Goal: Complete application form

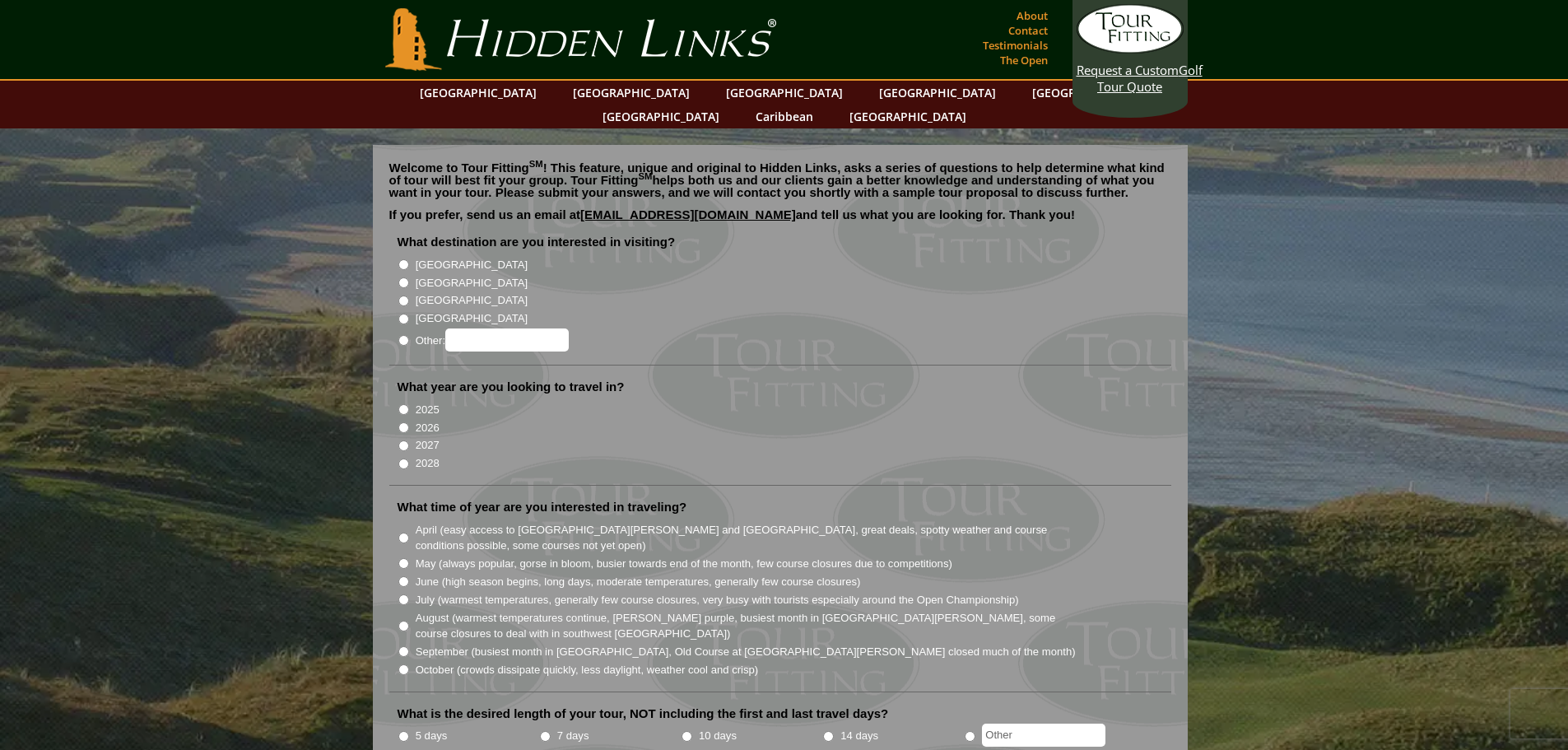
click at [404, 278] on input "[GEOGRAPHIC_DATA]" at bounding box center [404, 283] width 11 height 11
radio input "true"
click at [403, 422] on input "2026" at bounding box center [404, 428] width 11 height 11
radio input "true"
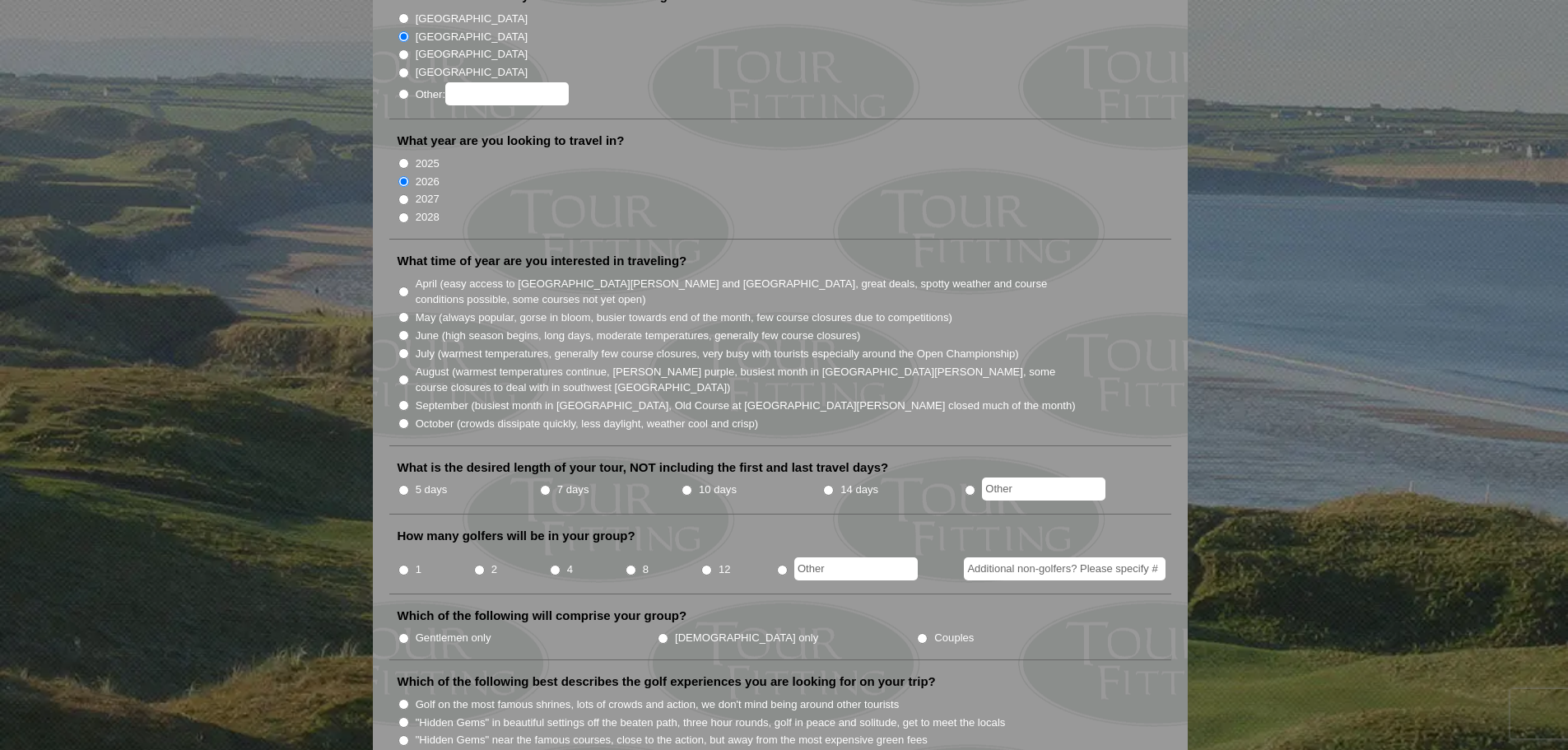
scroll to position [247, 0]
click at [405, 374] on input "August (warmest temperatures continue, [PERSON_NAME] purple, busiest month in […" at bounding box center [404, 380] width 11 height 11
radio input "true"
click at [405, 348] on input "July (warmest temperatures, generally few course closures, very busy with touri…" at bounding box center [404, 353] width 11 height 11
radio input "true"
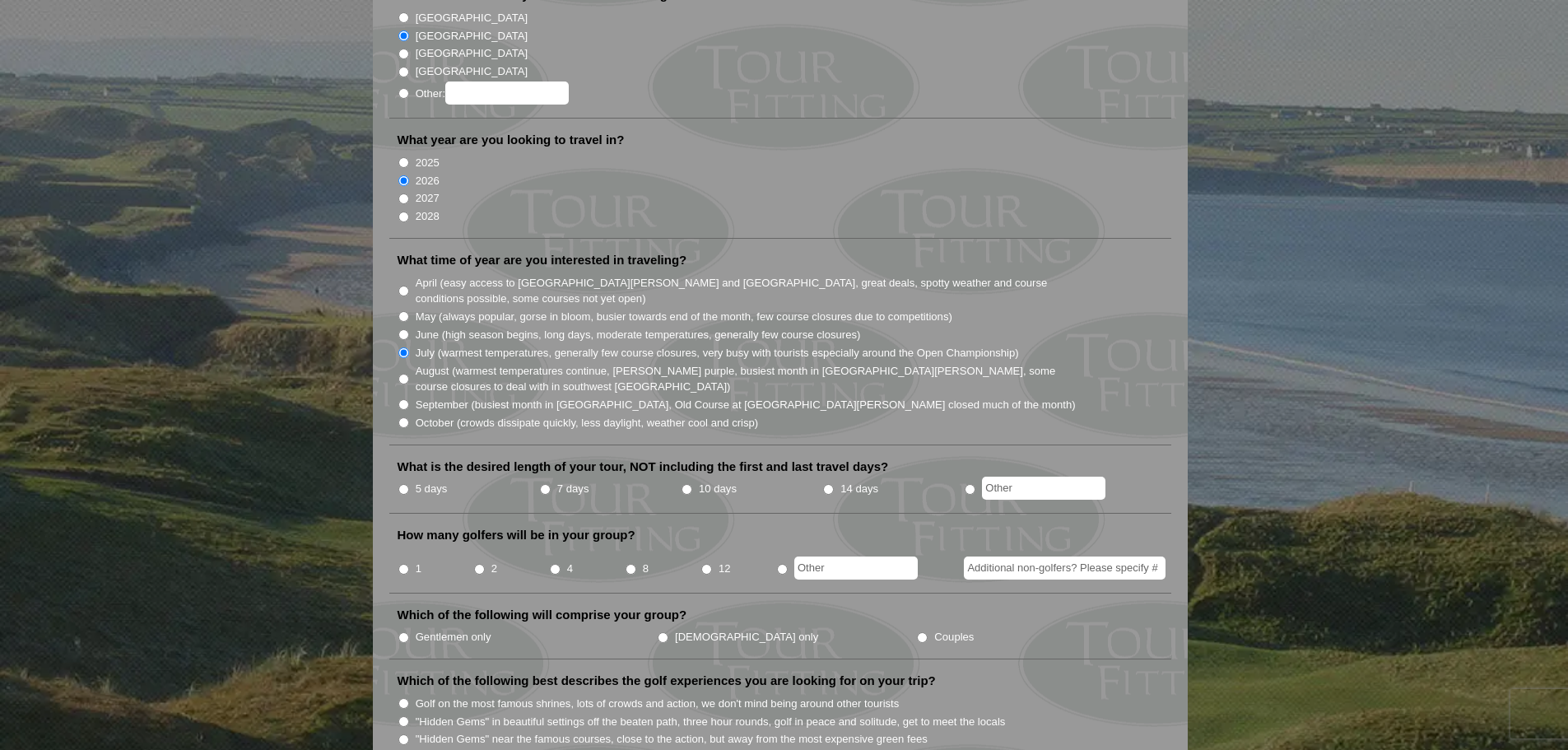
click at [405, 374] on input "August (warmest temperatures continue, [PERSON_NAME] purple, busiest month in […" at bounding box center [404, 380] width 11 height 11
radio input "true"
click at [405, 484] on input "5 days" at bounding box center [404, 490] width 11 height 11
radio input "true"
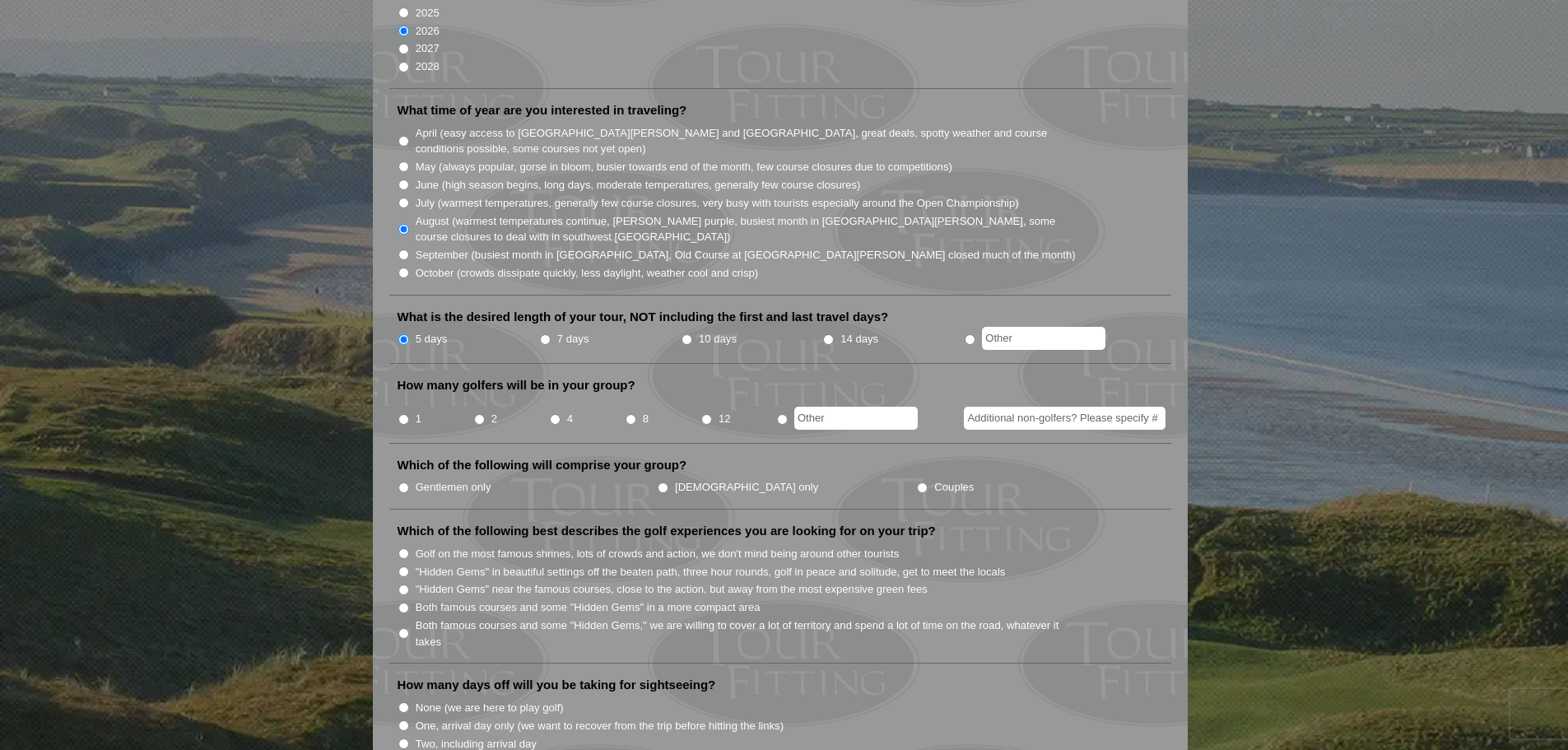
scroll to position [411, 0]
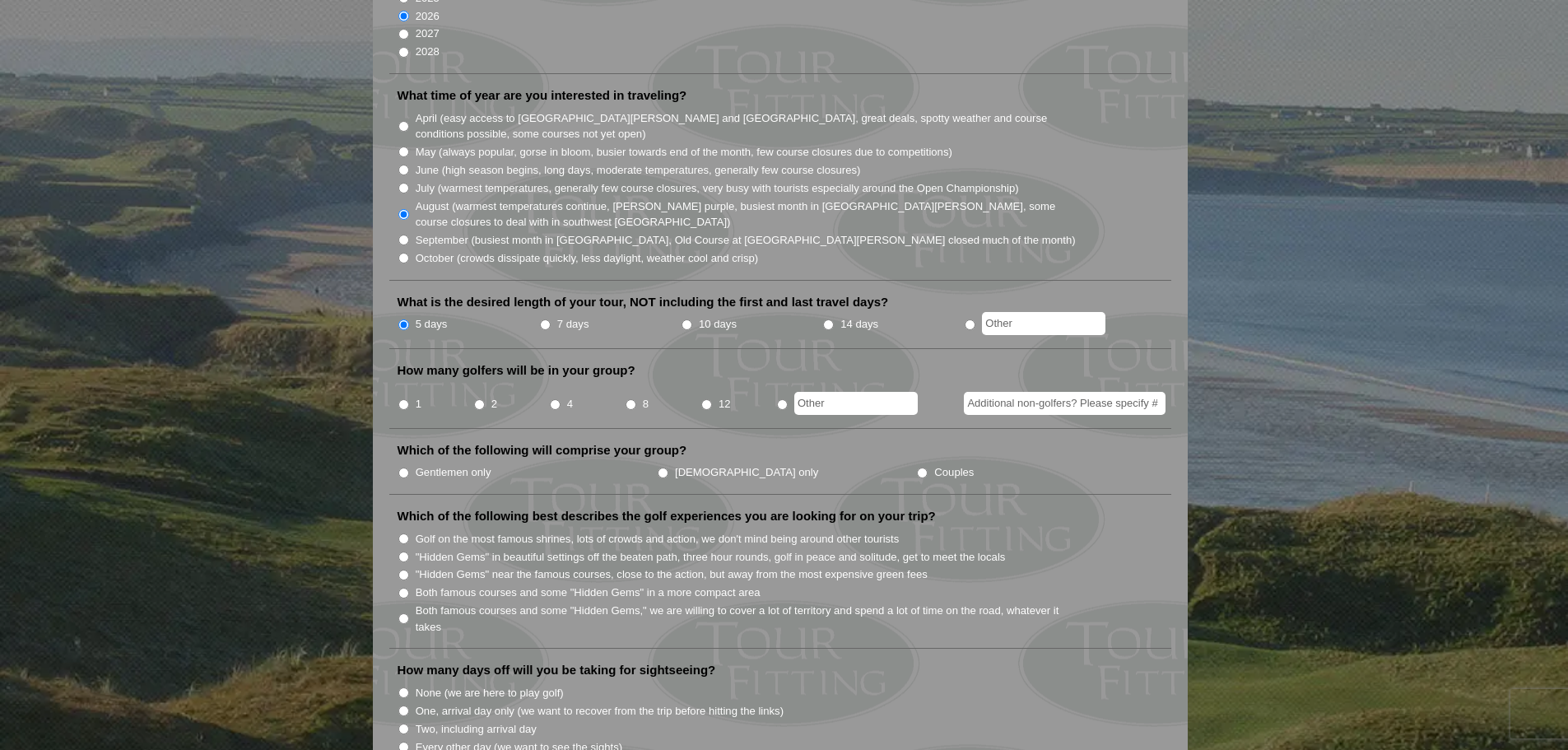
click at [554, 400] on input "4" at bounding box center [555, 405] width 11 height 11
radio input "true"
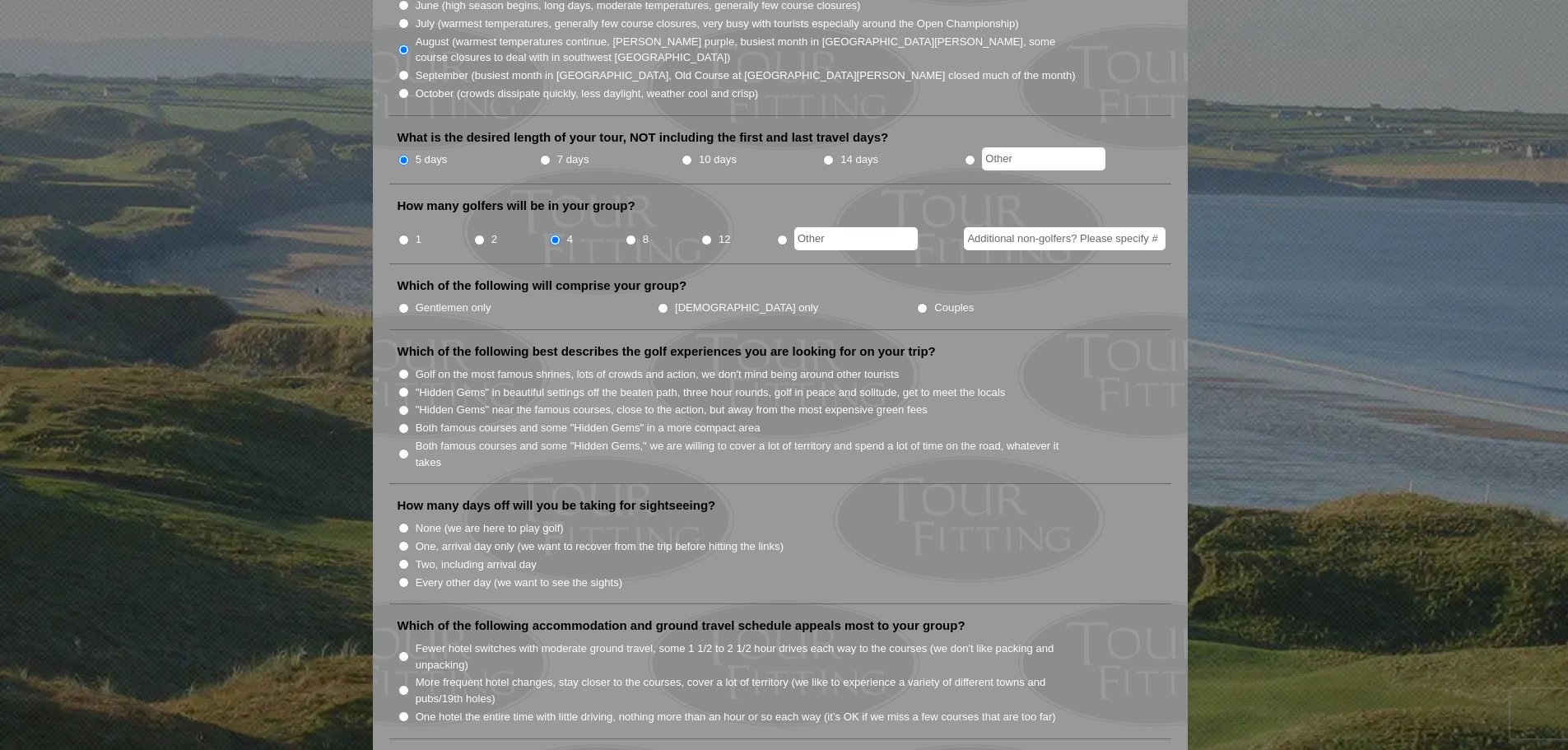
scroll to position [659, 0]
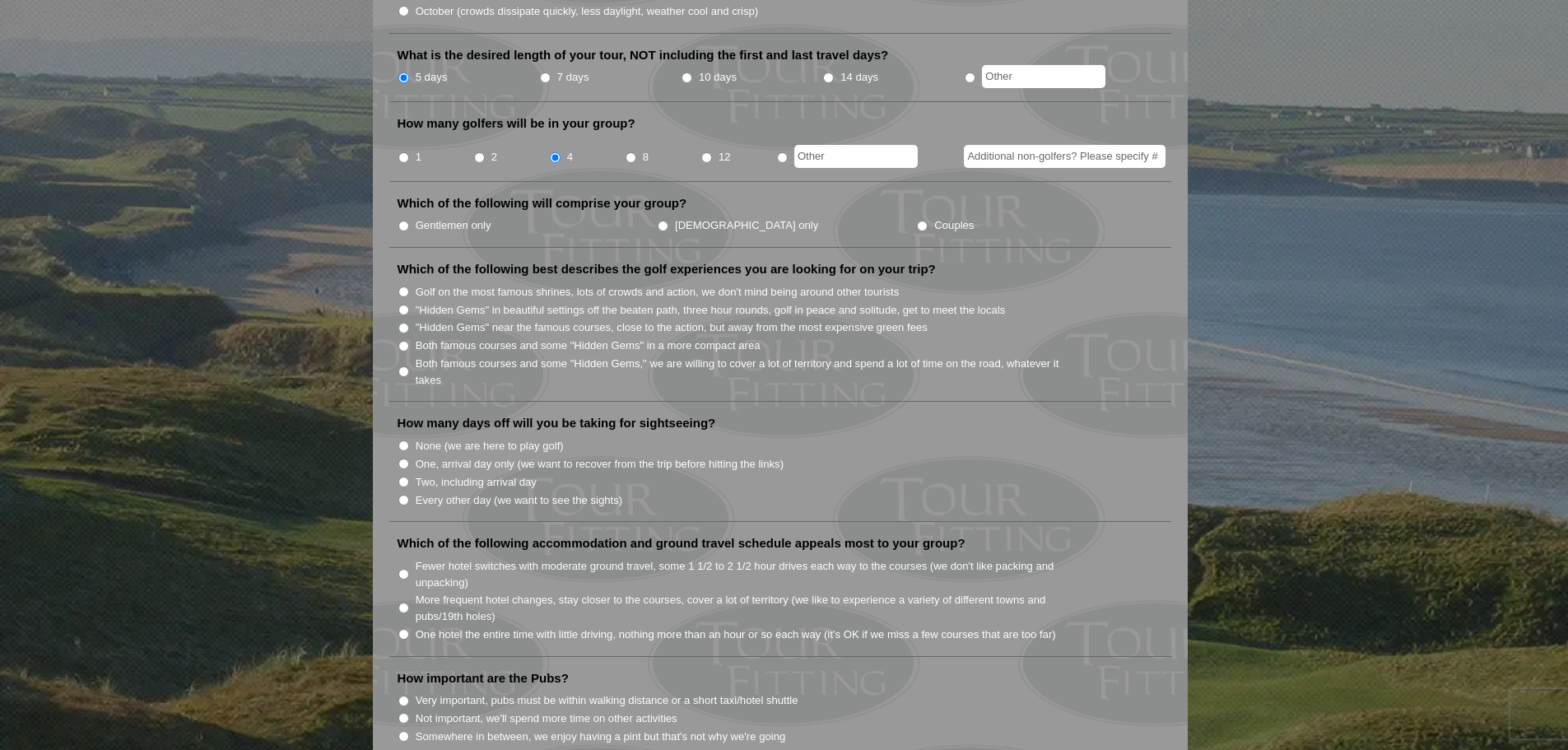
click at [406, 287] on input "Golf on the most famous shrines, lots of crowds and action, we don't mind being…" at bounding box center [404, 292] width 11 height 11
radio input "true"
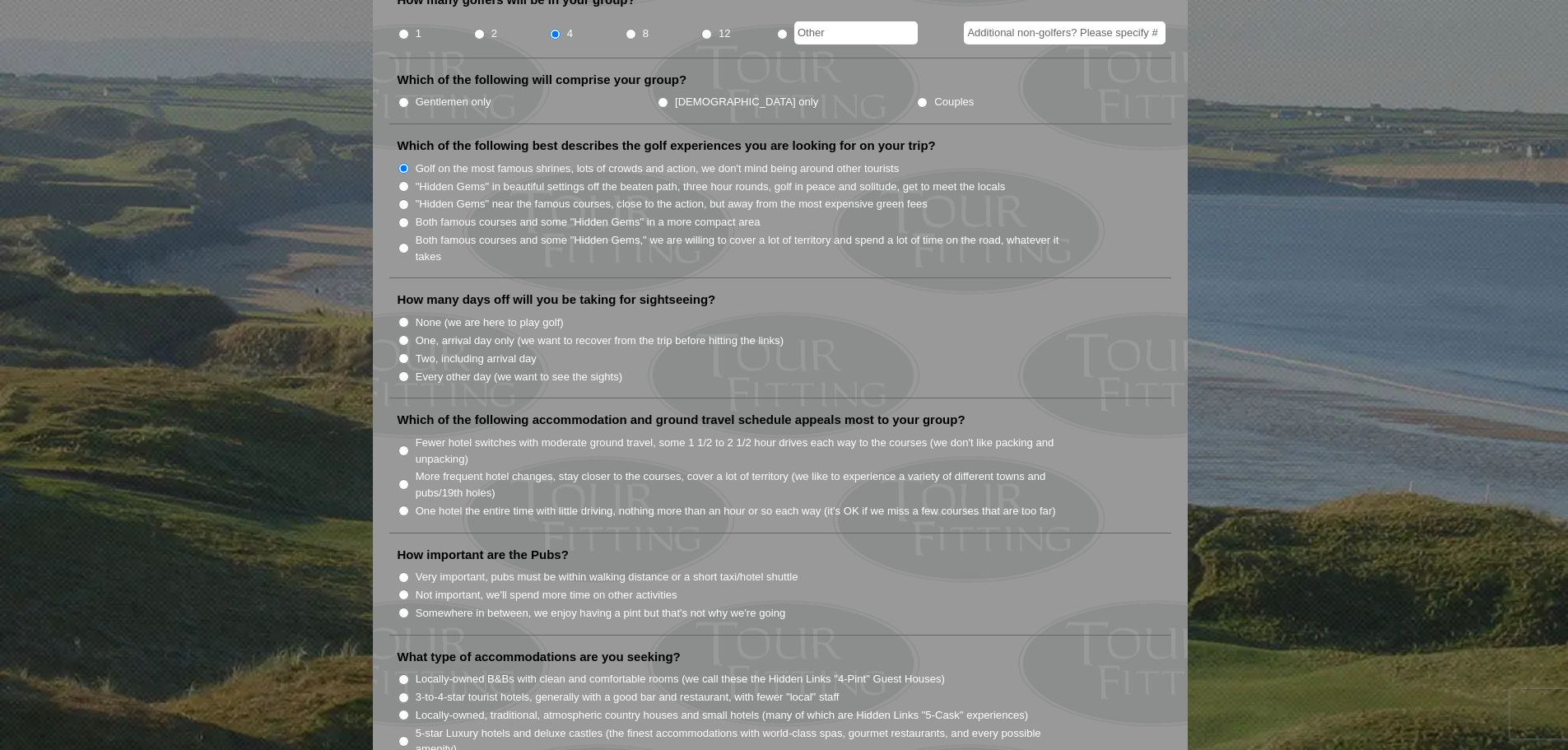
scroll to position [824, 0]
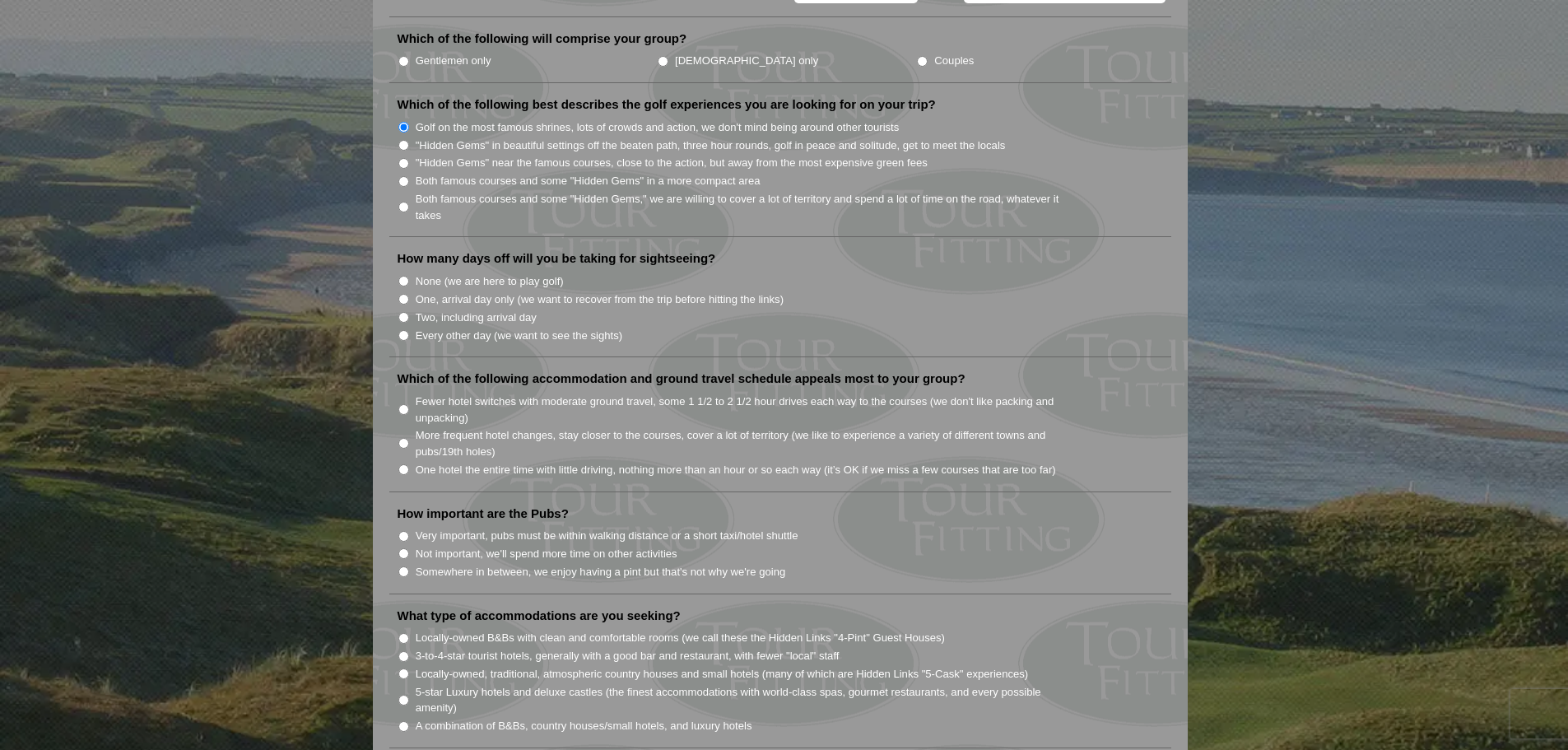
click at [402, 276] on input "None (we are here to play golf)" at bounding box center [404, 281] width 11 height 11
radio input "true"
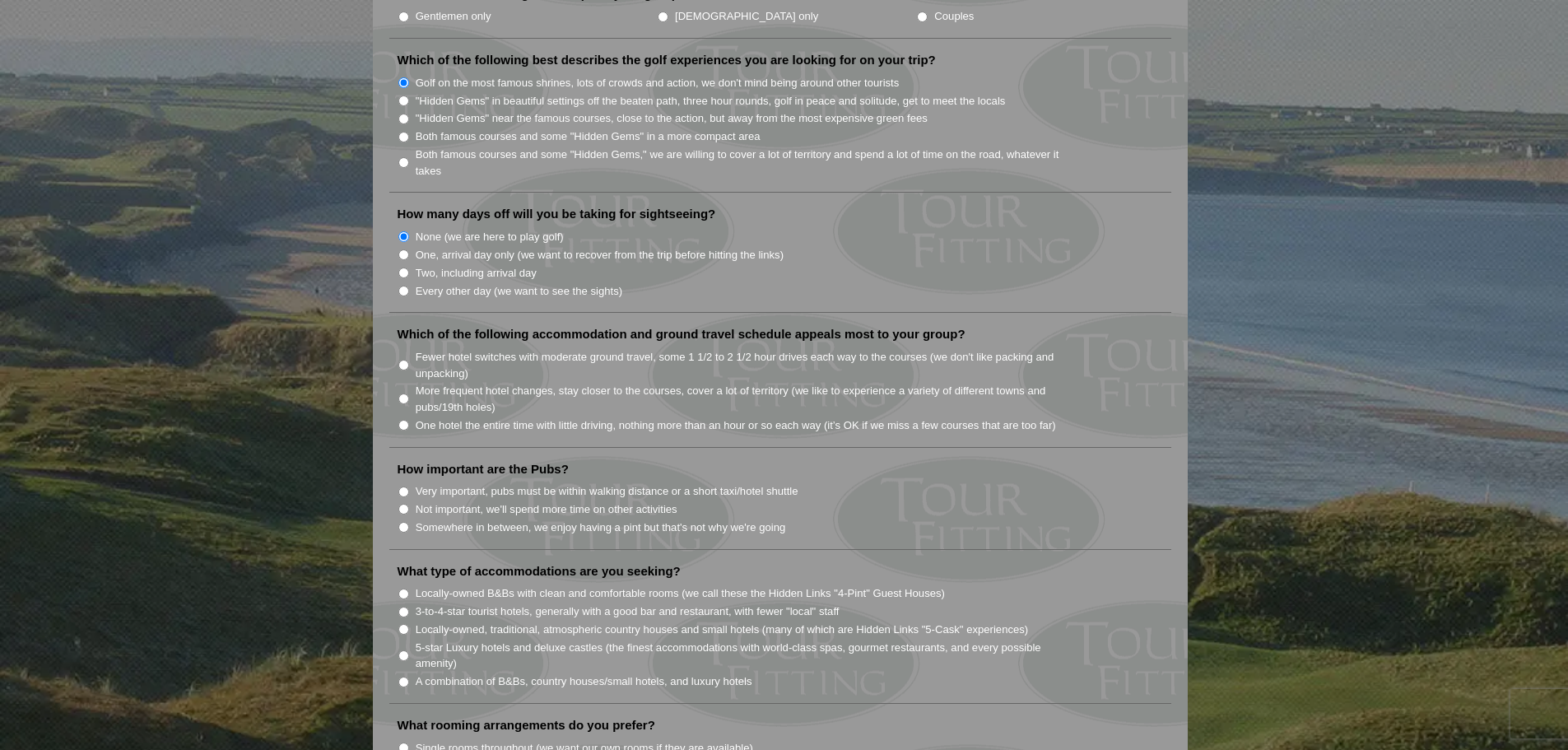
scroll to position [906, 0]
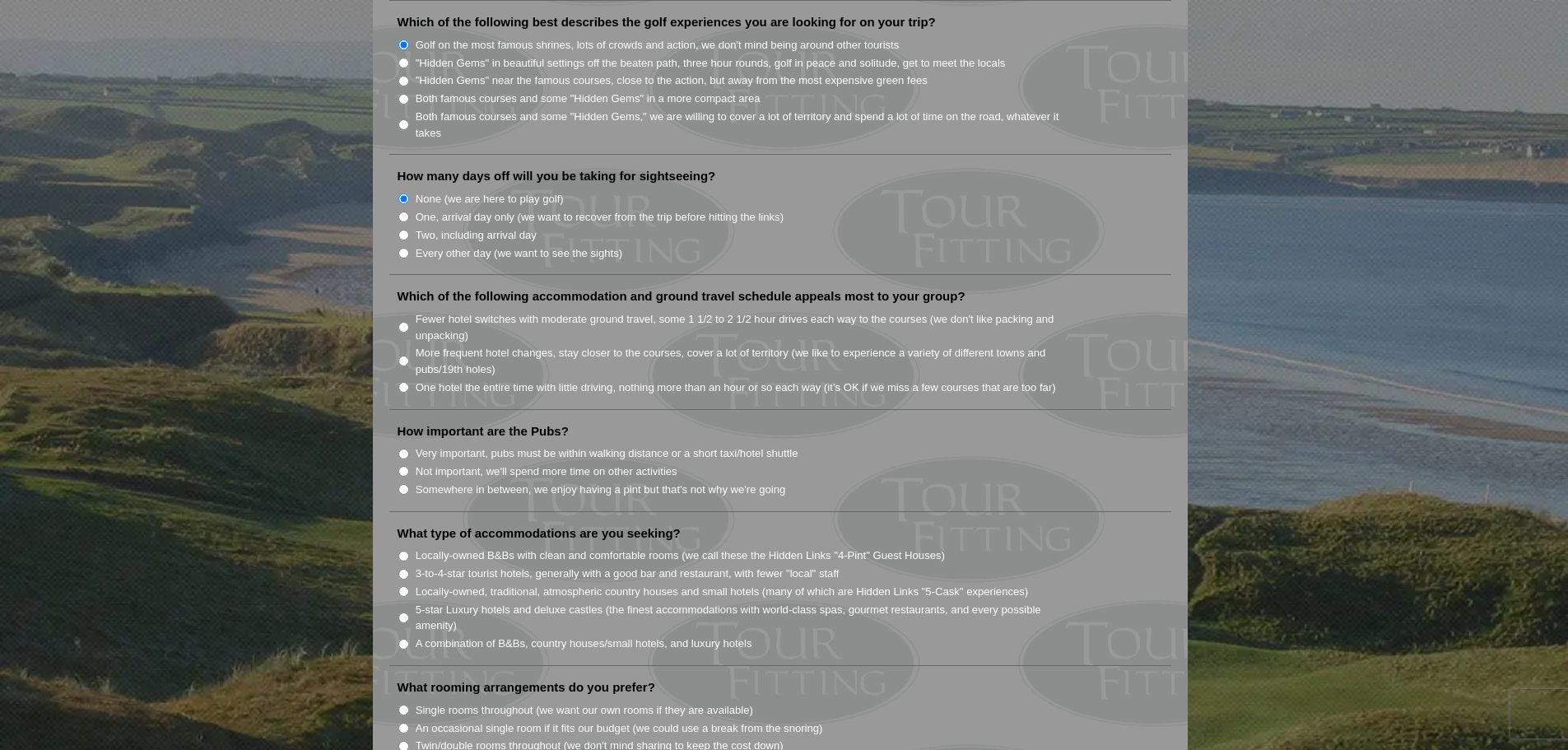
click at [406, 382] on input "One hotel the entire time with little driving, nothing more than an hour or so …" at bounding box center [404, 388] width 11 height 11
radio input "true"
click at [402, 449] on input "Very important, pubs must be within walking distance or a short taxi/hotel shut…" at bounding box center [404, 454] width 11 height 11
radio input "true"
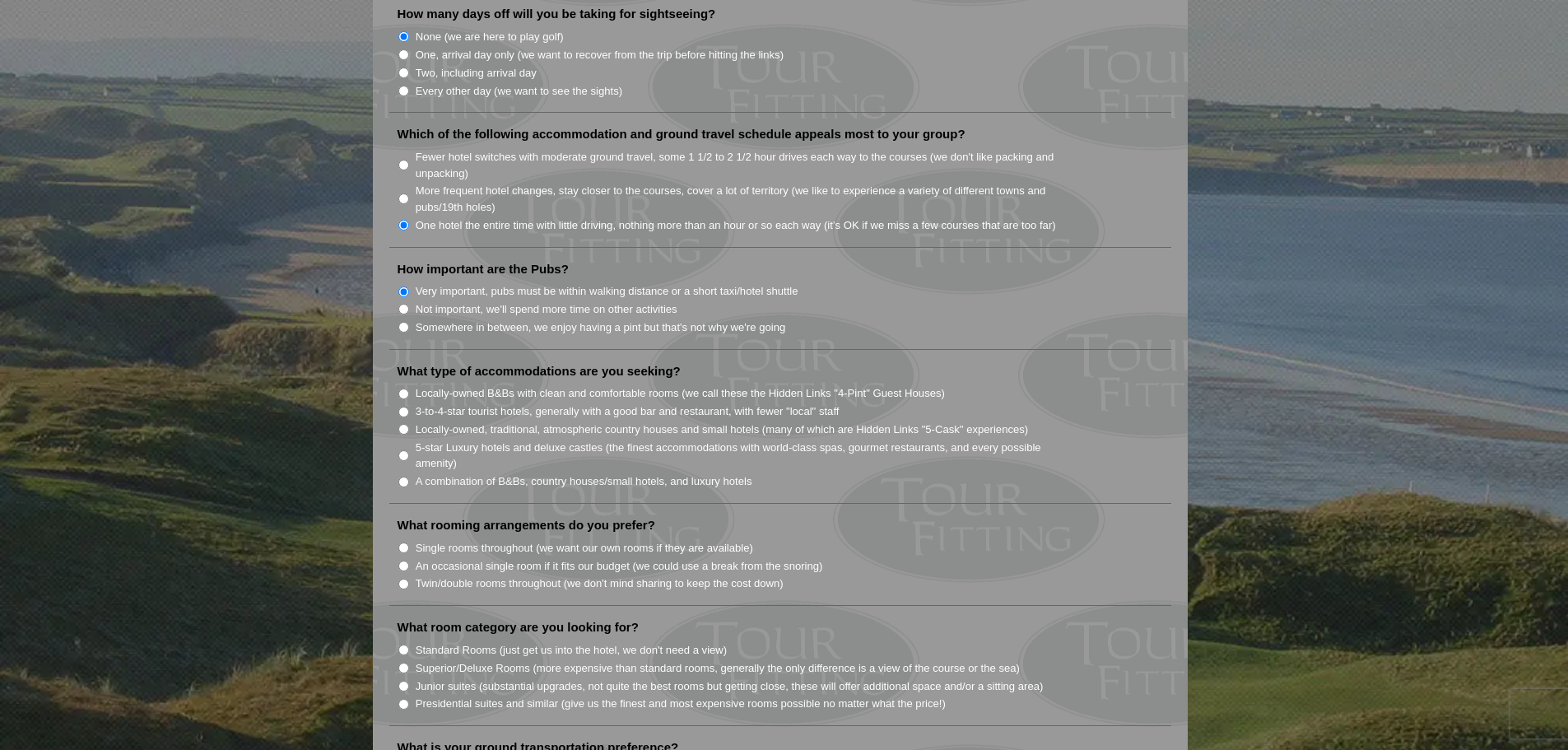
scroll to position [1070, 0]
click at [401, 421] on input "Locally-owned, traditional, atmospheric country houses and small hotels (many o…" at bounding box center [404, 427] width 11 height 11
radio input "true"
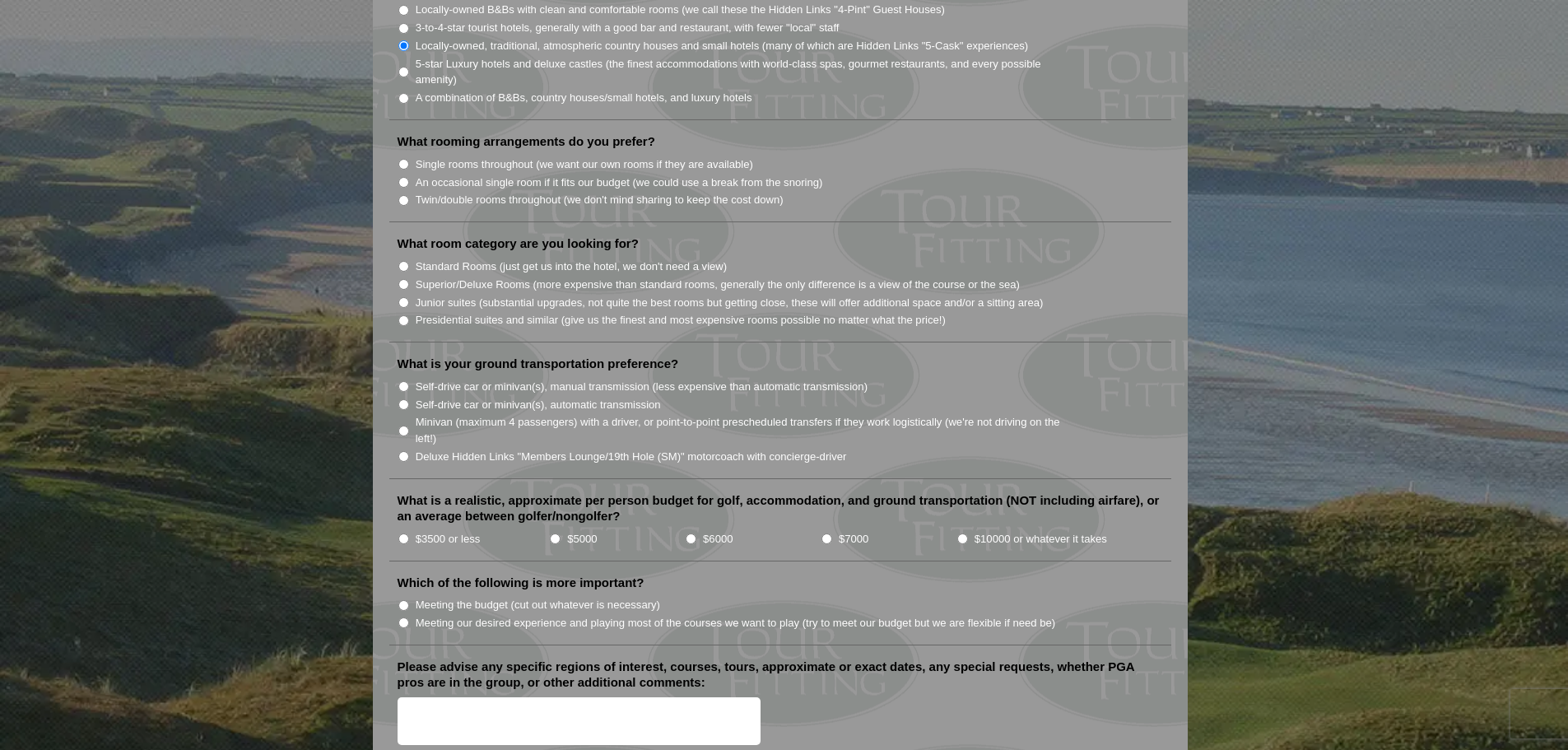
scroll to position [1482, 0]
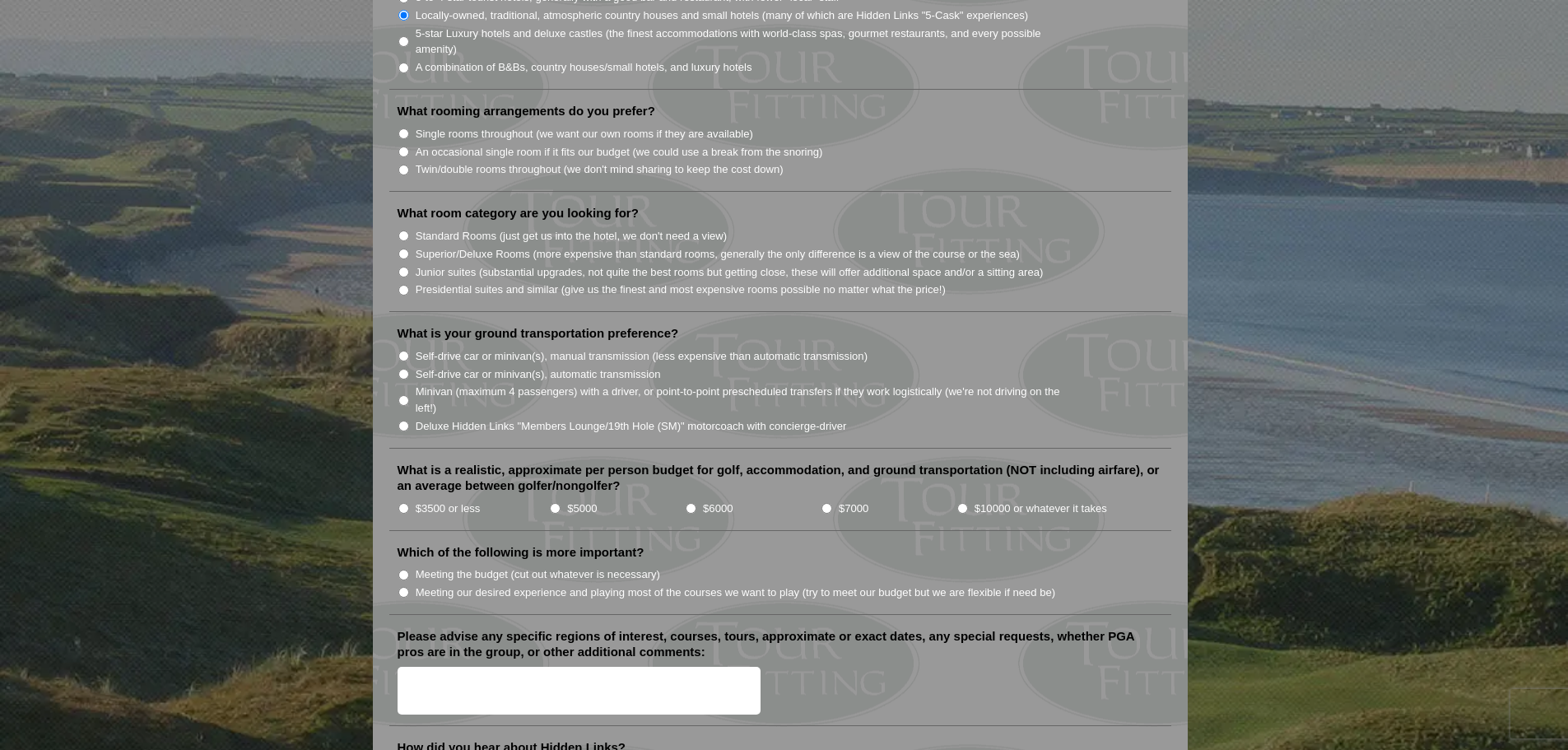
click at [403, 159] on li "Twin/double rooms throughout (we don't mind sharing to keep the cost down)" at bounding box center [787, 168] width 779 height 18
click at [402, 165] on input "Twin/double rooms throughout (we don't mind sharing to keep the cost down)" at bounding box center [404, 170] width 11 height 11
radio input "true"
click at [409, 230] on input "Standard Rooms (just get us into the hotel, we don't need a view)" at bounding box center [404, 236] width 11 height 11
radio input "true"
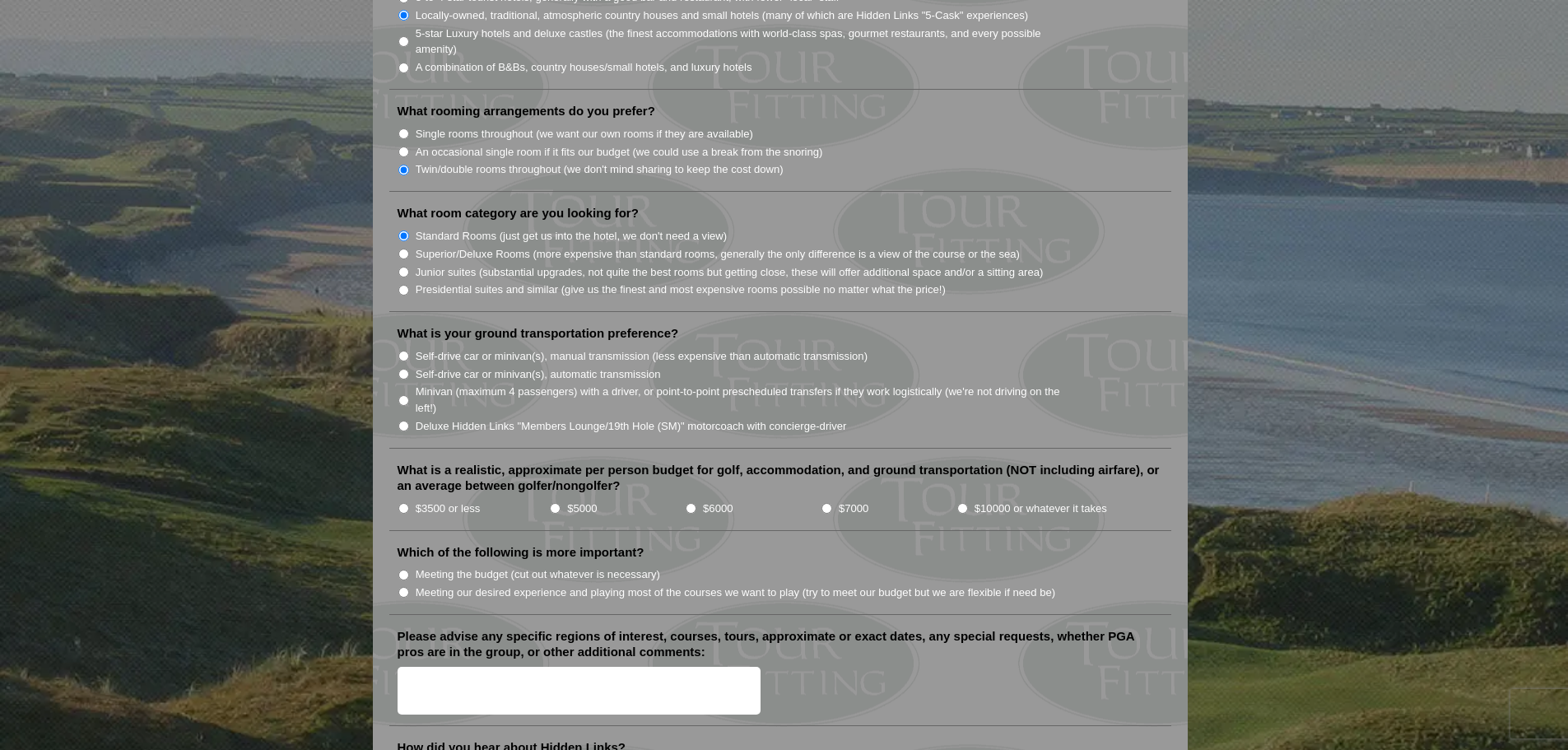
click at [407, 395] on input "Minivan (maximum 4 passengers) with a driver, or point-to-point prescheduled tr…" at bounding box center [404, 400] width 11 height 11
radio input "true"
click at [693, 503] on input "$6000" at bounding box center [691, 509] width 11 height 11
radio input "true"
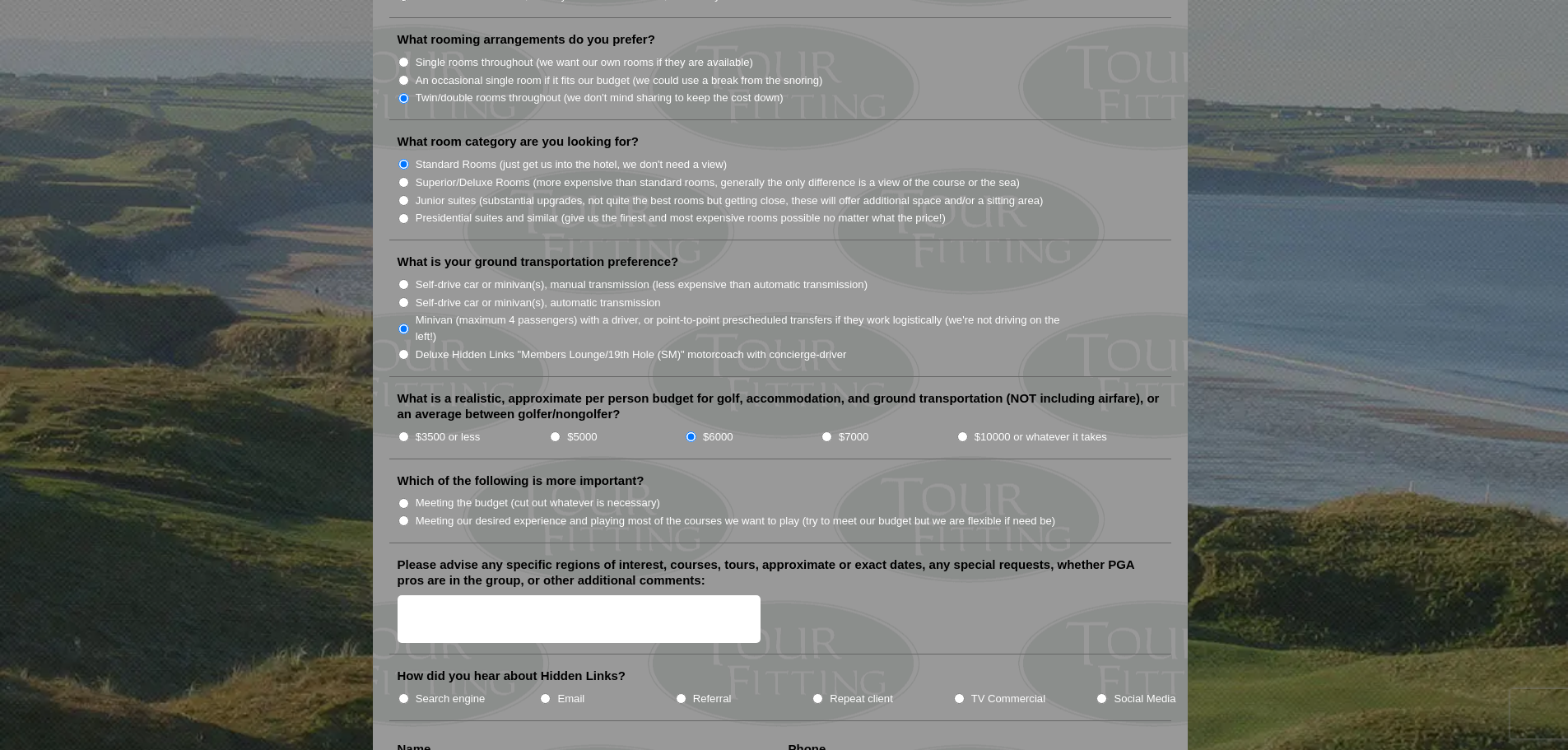
scroll to position [1729, 0]
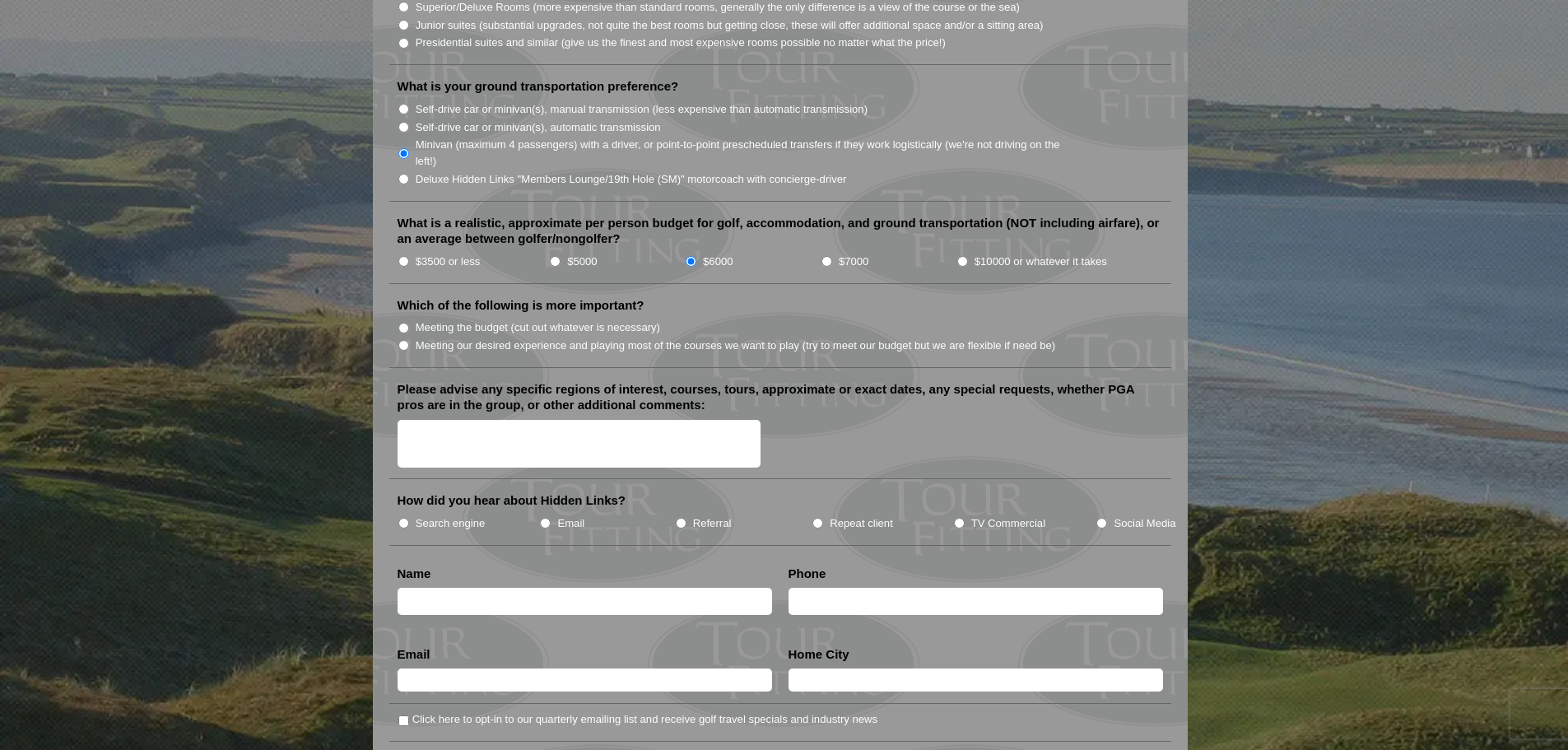
click at [405, 340] on input "Meeting our desired experience and playing most of the courses we want to play …" at bounding box center [404, 346] width 11 height 11
radio input "true"
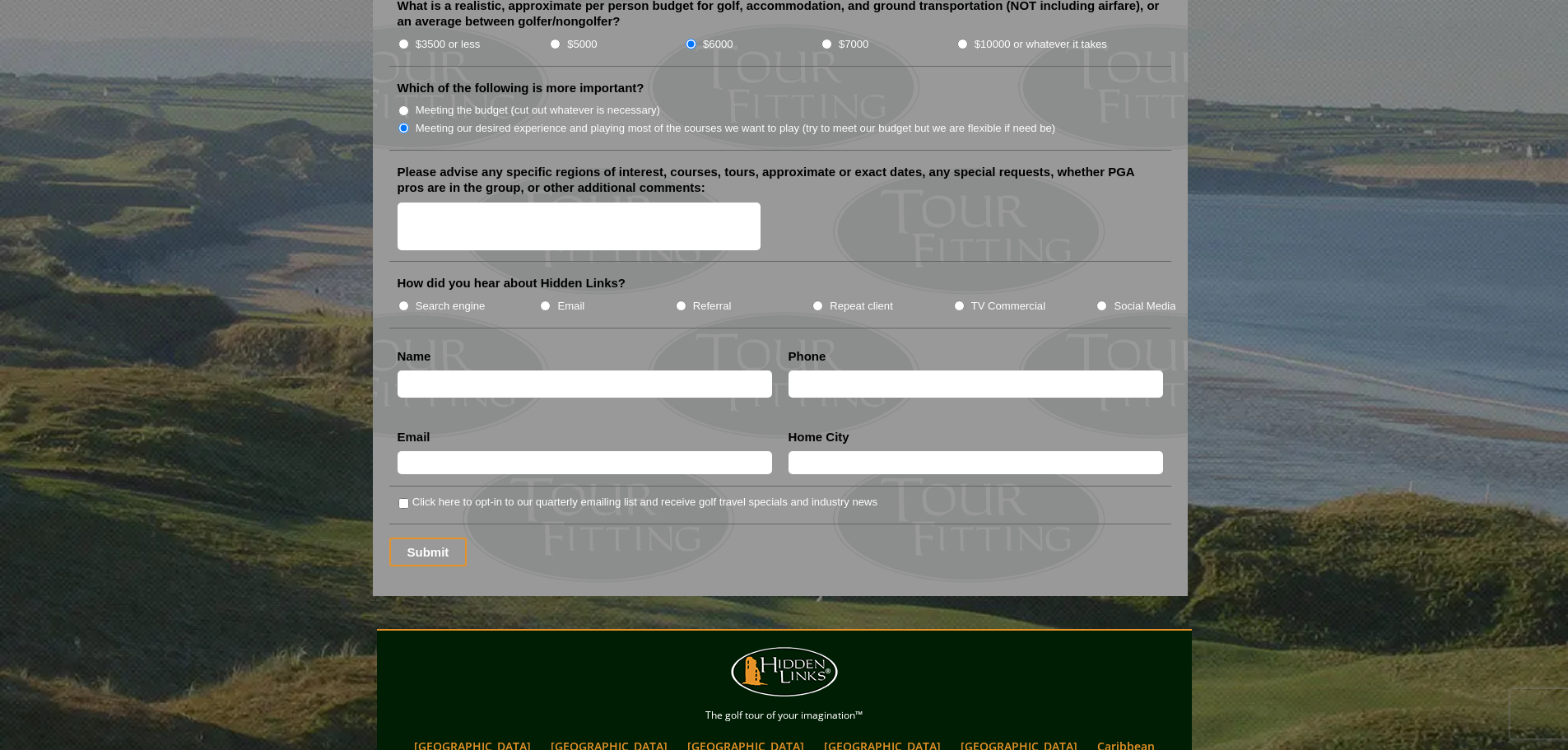
scroll to position [1976, 0]
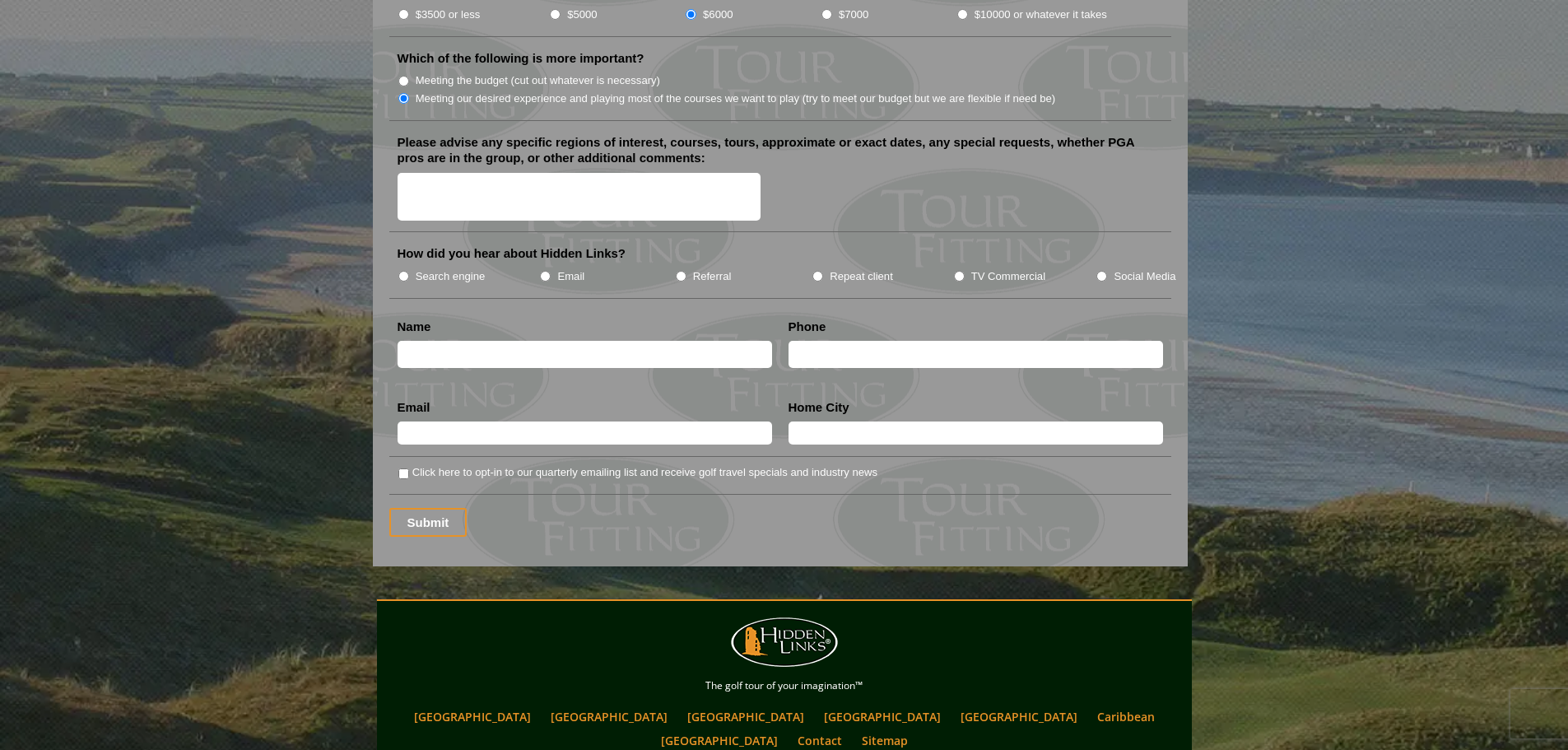
click at [401, 271] on input "Search engine" at bounding box center [404, 277] width 11 height 11
radio input "true"
click at [443, 340] on input "text" at bounding box center [585, 354] width 375 height 27
type input "[PERSON_NAME]"
type input "7074793334"
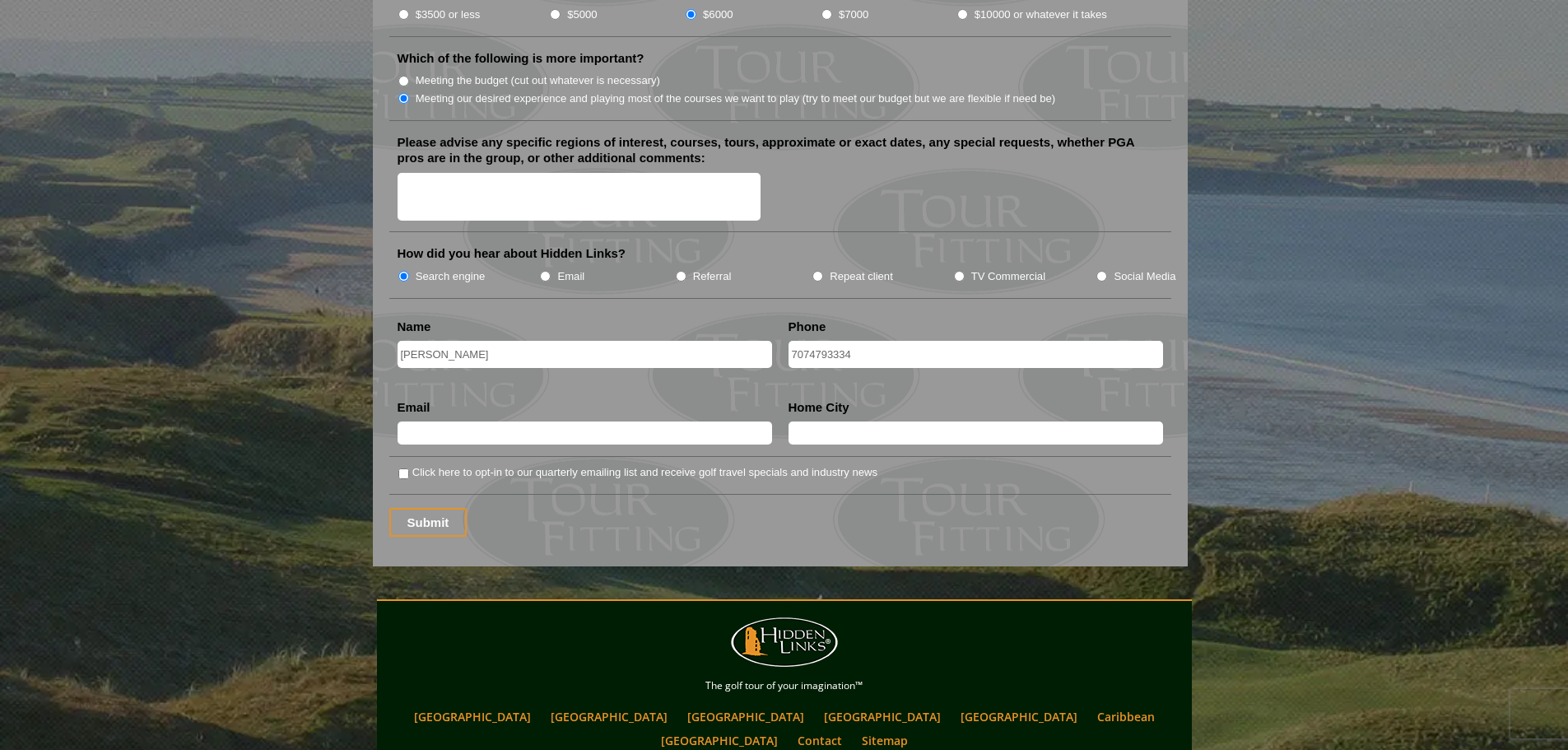
type input "[EMAIL_ADDRESS][DOMAIN_NAME]"
type input "[GEOGRAPHIC_DATA][PERSON_NAME]"
click at [412, 508] on input "Submit" at bounding box center [429, 522] width 78 height 29
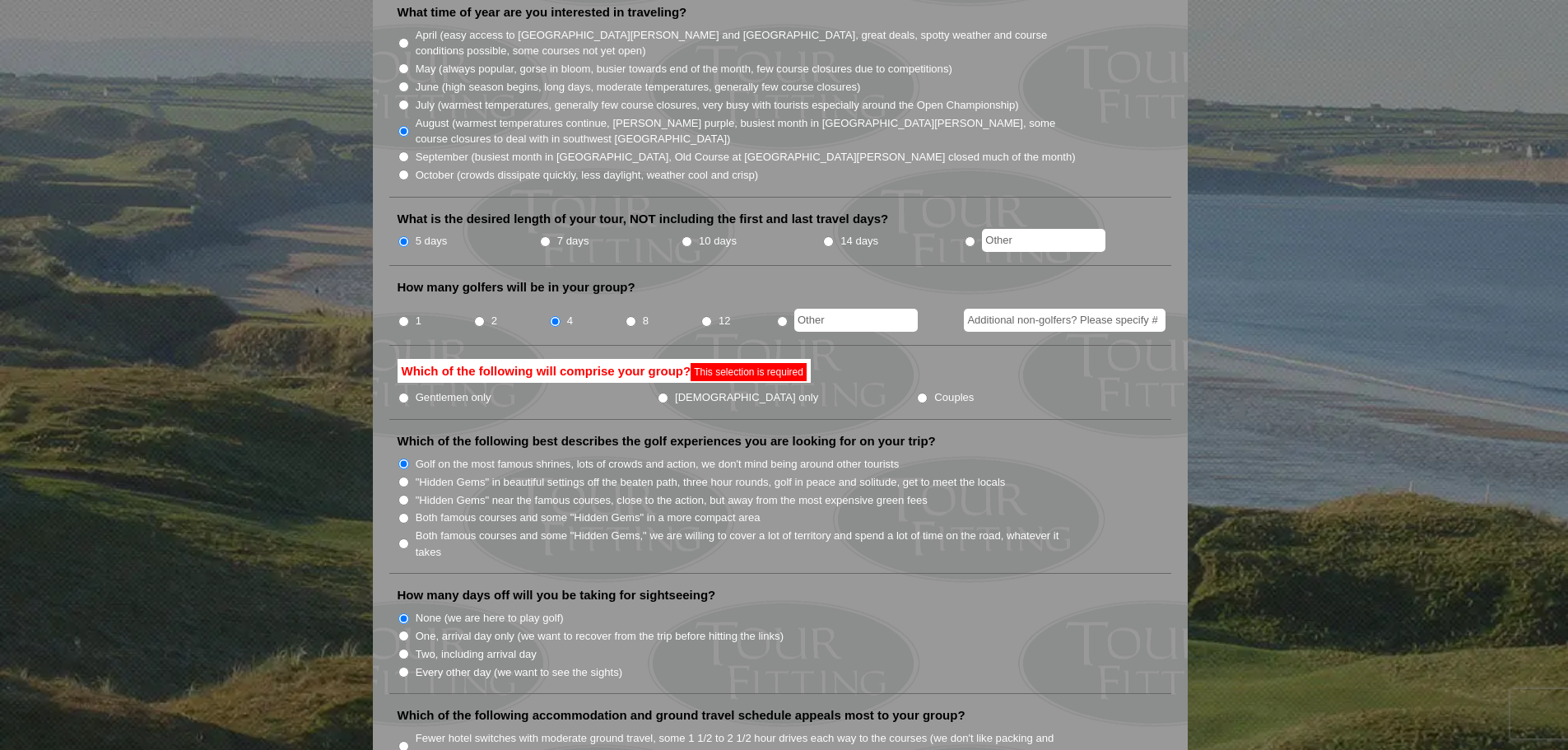
click at [445, 390] on label "Gentlemen only" at bounding box center [453, 398] width 76 height 16
click at [410, 392] on input "Gentlemen only" at bounding box center [404, 398] width 11 height 11
radio input "true"
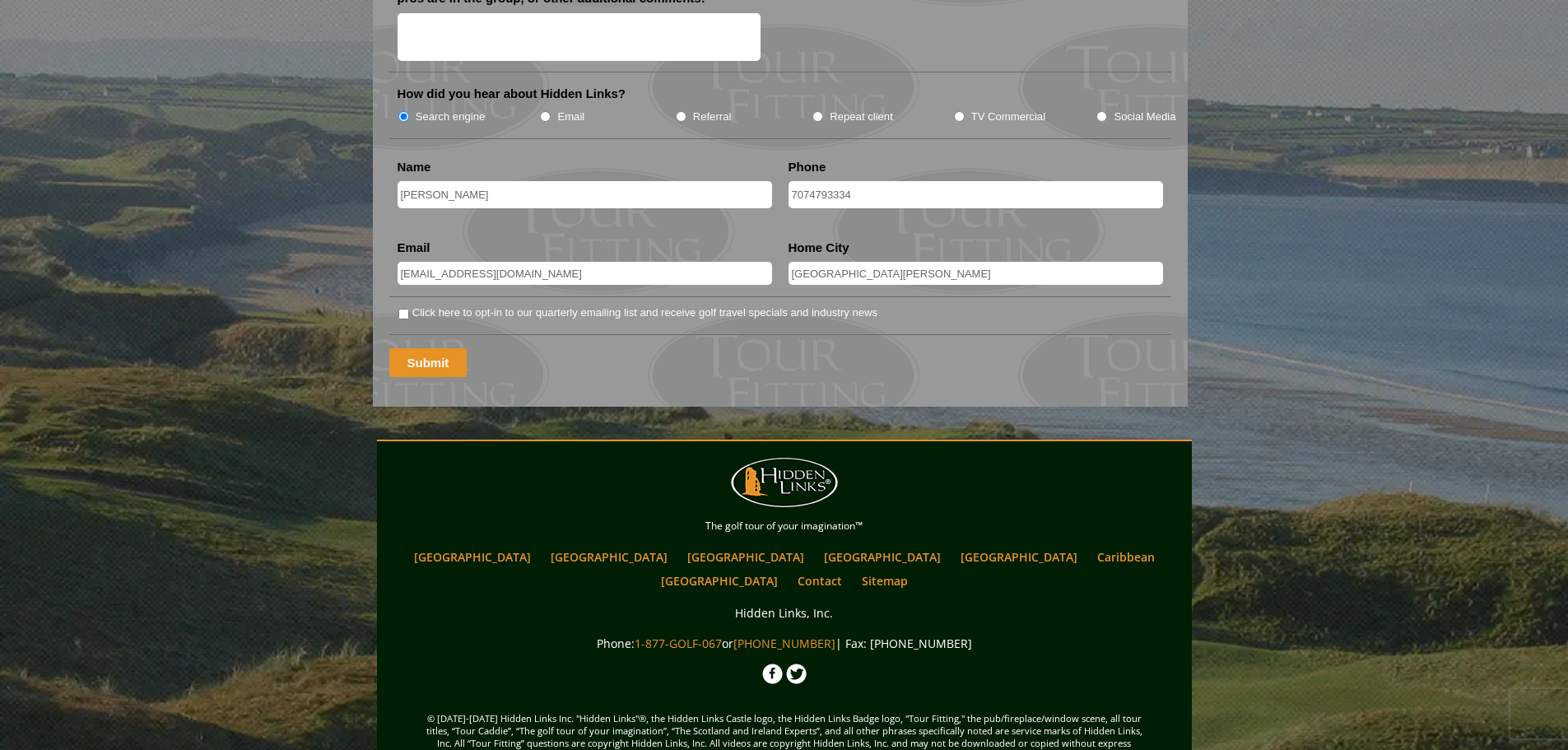
scroll to position [2142, 0]
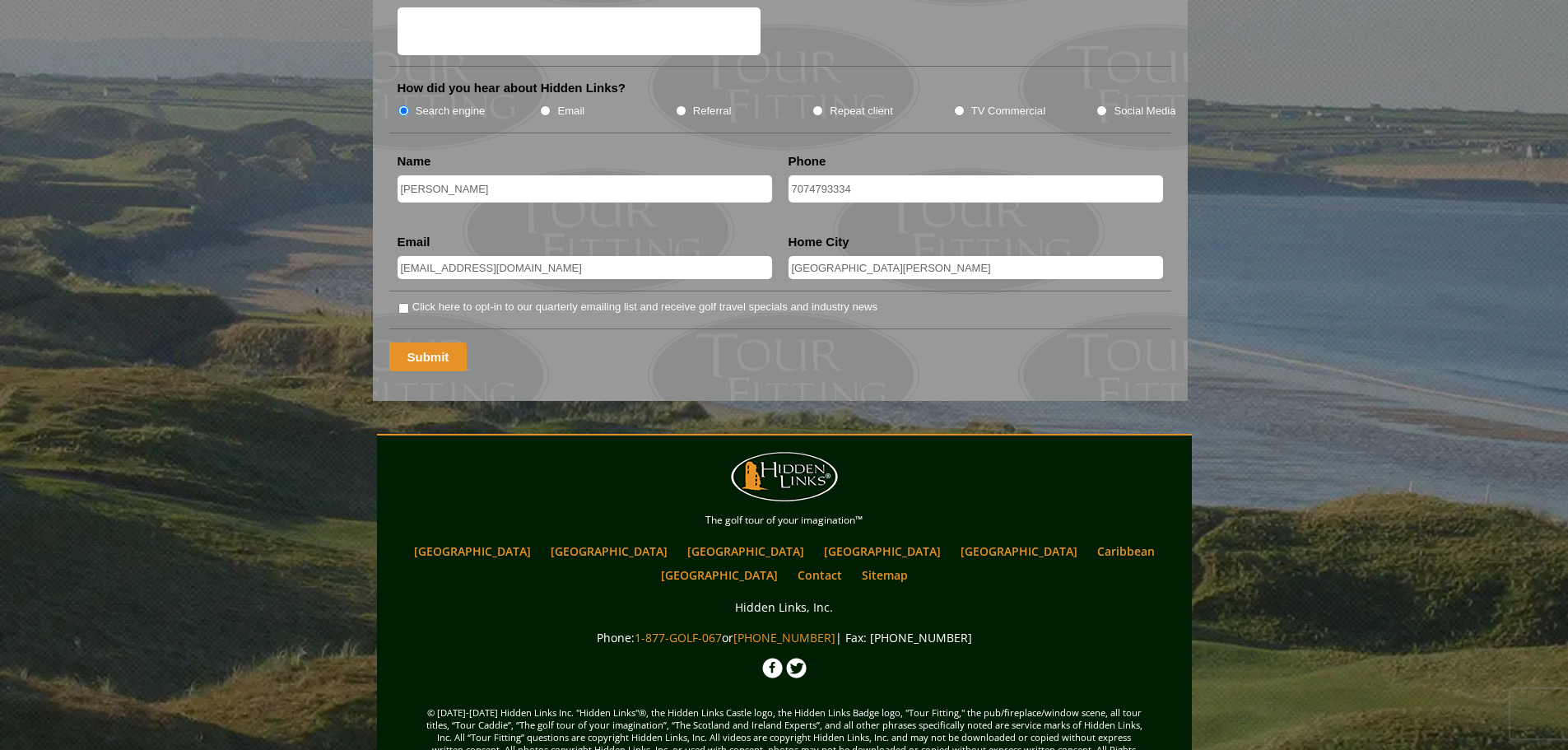
click at [425, 342] on input "Submit" at bounding box center [429, 357] width 78 height 29
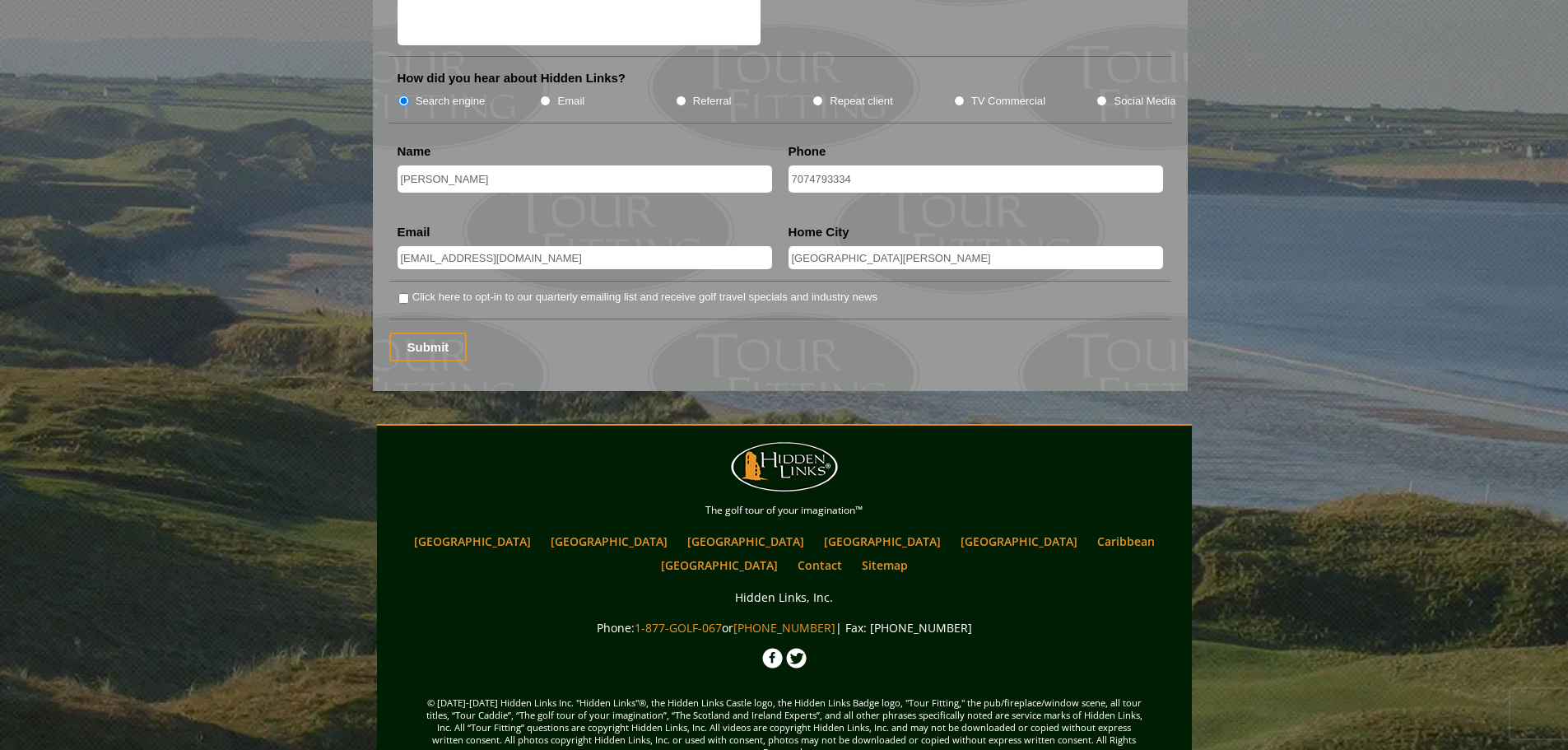
scroll to position [2184, 0]
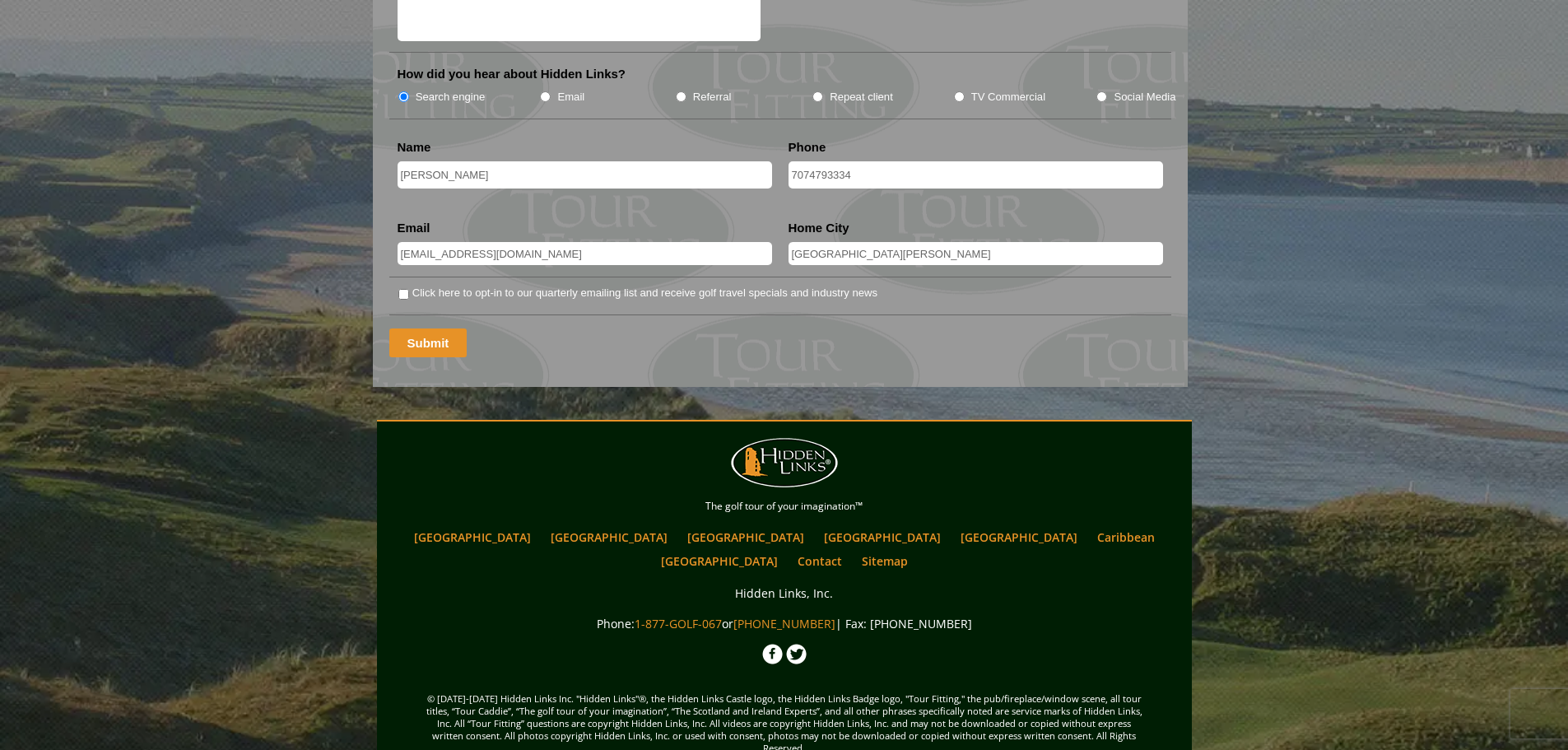
click at [422, 329] on input "Submit" at bounding box center [429, 343] width 78 height 29
